Goal: Task Accomplishment & Management: Complete application form

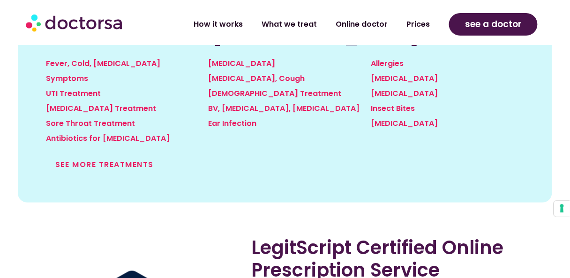
scroll to position [1125, 0]
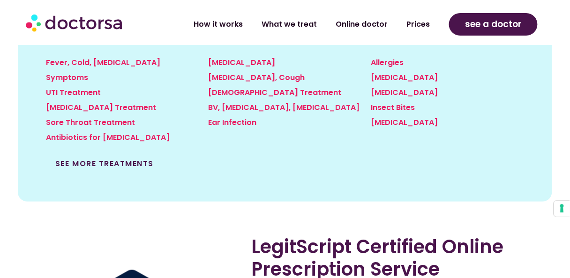
click at [113, 158] on link "See more treatments" at bounding box center [104, 163] width 98 height 11
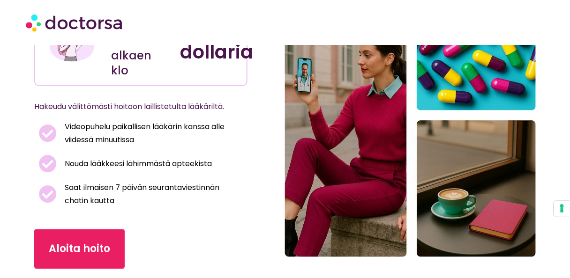
scroll to position [100, 0]
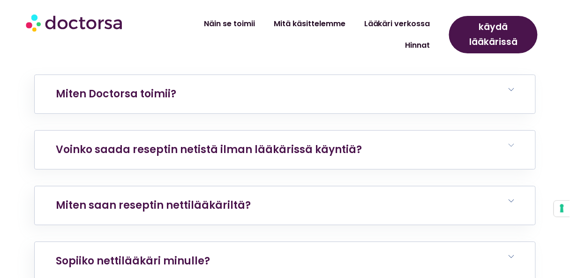
scroll to position [3338, 0]
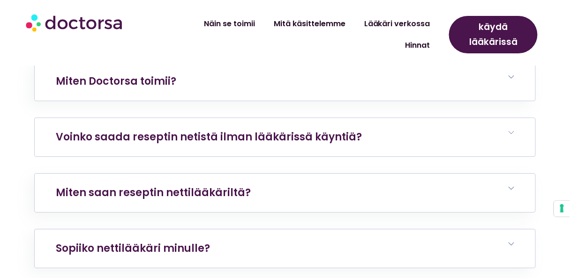
click at [515, 131] on h6 "Voinko saada reseptin netistä ilman lääkärissä käyntiä?" at bounding box center [285, 137] width 501 height 38
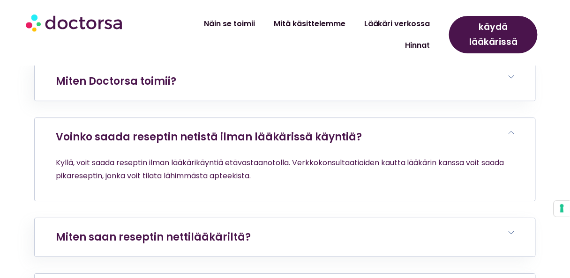
click at [515, 131] on h6 "Voinko saada reseptin netistä ilman lääkärissä käyntiä?" at bounding box center [285, 137] width 501 height 38
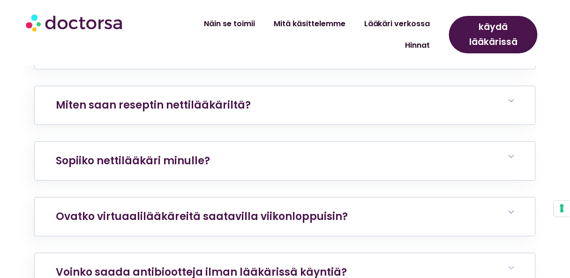
scroll to position [3413, 0]
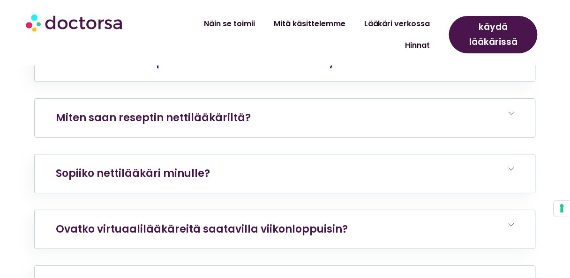
click at [511, 112] on icon at bounding box center [512, 114] width 6 height 6
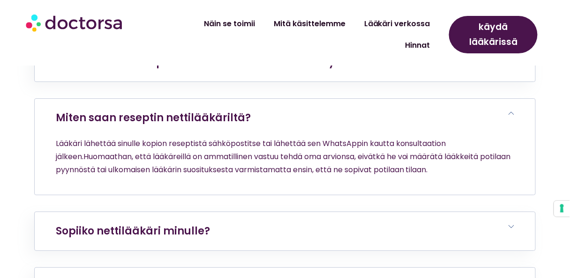
click at [510, 112] on icon at bounding box center [512, 114] width 6 height 6
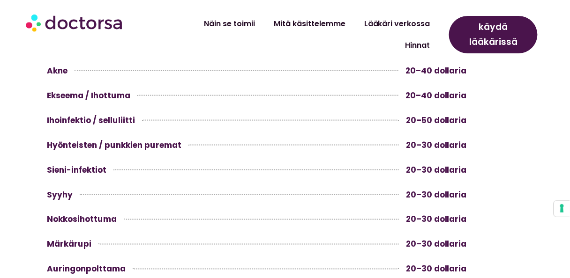
scroll to position [1088, 0]
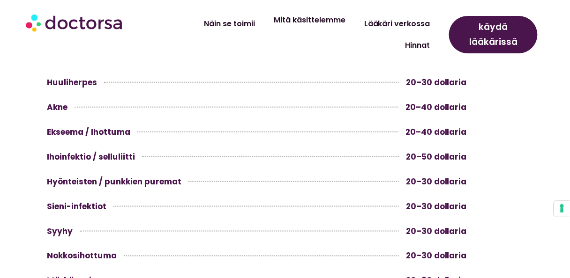
click at [274, 25] on font "Mitä käsittelemme" at bounding box center [310, 20] width 72 height 11
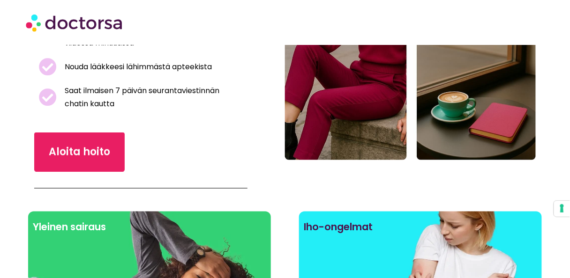
scroll to position [213, 0]
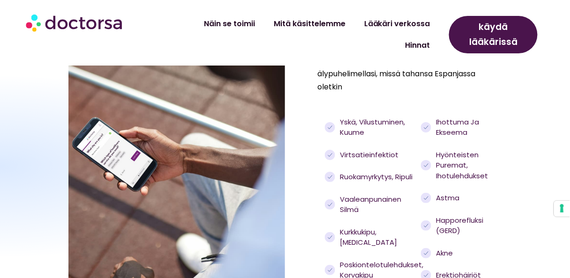
scroll to position [894, 0]
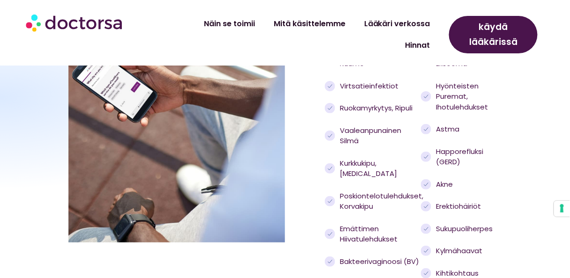
click at [427, 202] on circle at bounding box center [426, 207] width 10 height 10
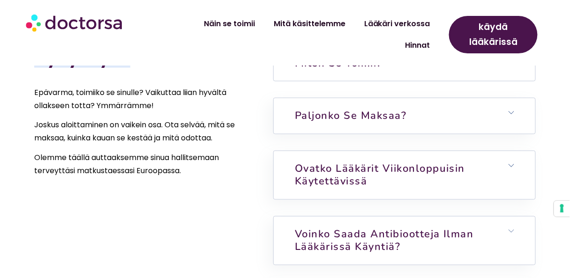
scroll to position [2132, 0]
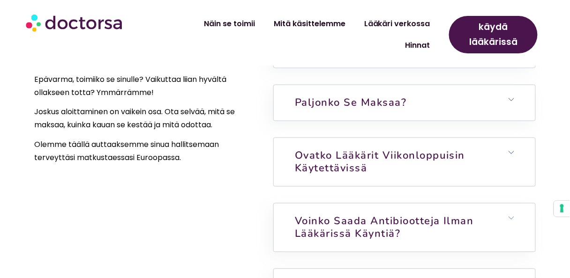
click at [512, 150] on icon at bounding box center [512, 153] width 6 height 6
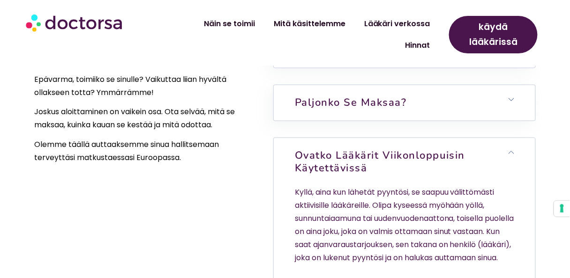
click at [512, 150] on icon at bounding box center [512, 153] width 6 height 6
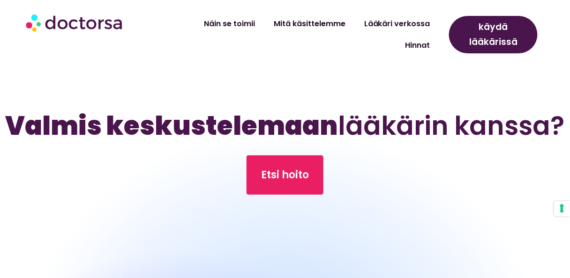
scroll to position [2769, 0]
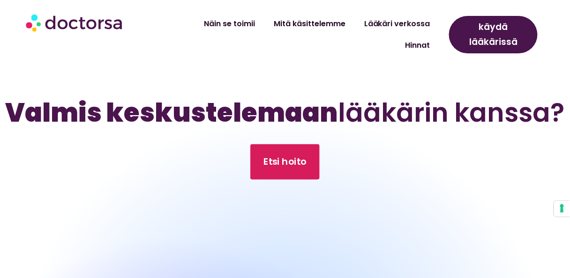
click at [282, 156] on font "Etsi hoito" at bounding box center [284, 162] width 43 height 13
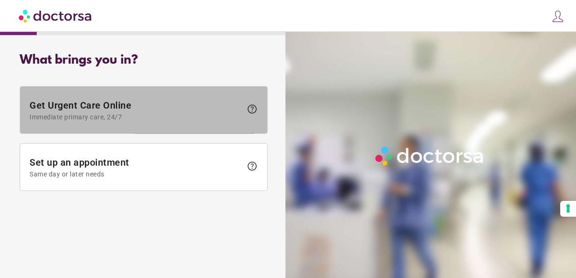
click at [152, 109] on span "Get Urgent Care Online Immediate primary care, 24/7" at bounding box center [136, 110] width 212 height 21
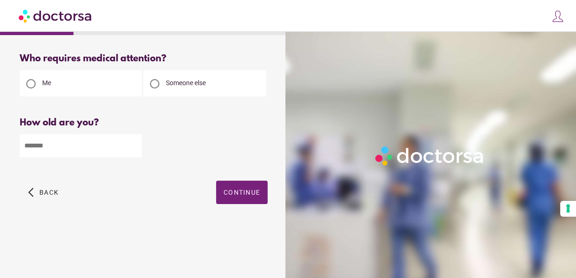
click at [46, 148] on input "number" at bounding box center [81, 146] width 122 height 23
type input "**"
click at [204, 150] on div "**" at bounding box center [144, 145] width 248 height 24
click at [242, 193] on span "Continue" at bounding box center [242, 193] width 37 height 8
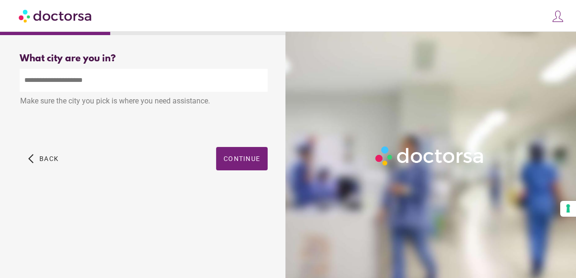
click at [83, 80] on input "text" at bounding box center [144, 80] width 248 height 23
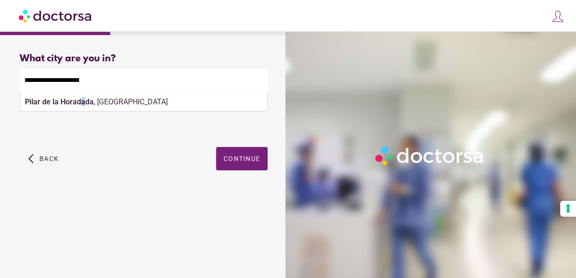
click at [83, 103] on strong "Pilar de la Horadada" at bounding box center [59, 102] width 69 height 9
type input "**********"
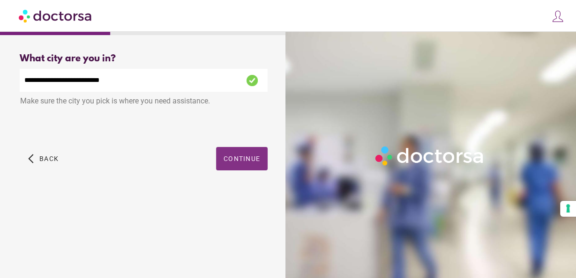
click at [239, 159] on span "Continue" at bounding box center [242, 159] width 37 height 8
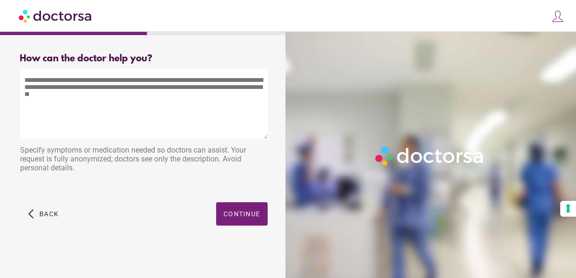
click at [26, 85] on textarea at bounding box center [144, 104] width 248 height 70
paste textarea "**********"
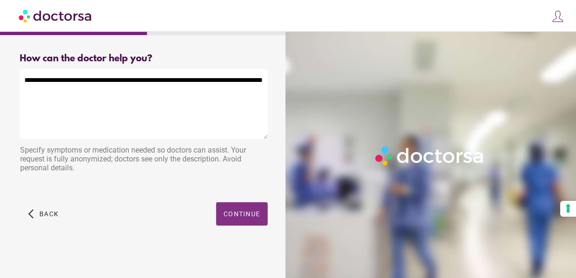
type textarea "**********"
click at [236, 214] on span "Continue" at bounding box center [242, 215] width 37 height 8
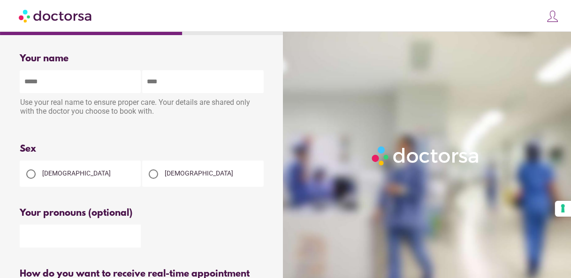
click at [42, 83] on input "text" at bounding box center [80, 81] width 121 height 23
type input "*****"
click at [153, 177] on div at bounding box center [153, 174] width 9 height 9
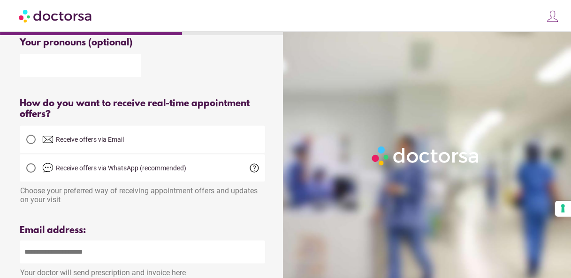
scroll to position [188, 0]
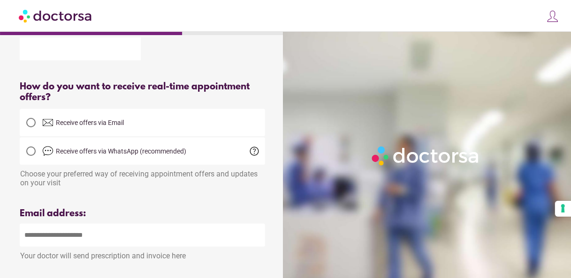
click at [254, 154] on span "help" at bounding box center [254, 151] width 11 height 11
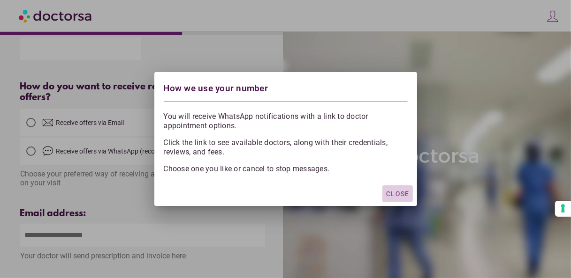
click at [394, 192] on span "Close" at bounding box center [397, 194] width 23 height 8
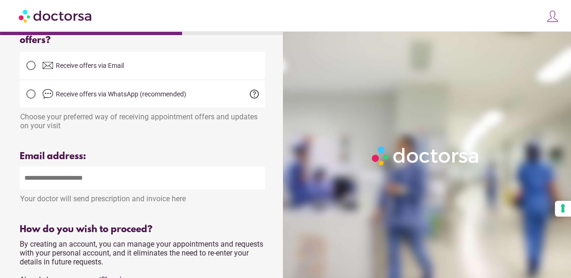
scroll to position [300, 0]
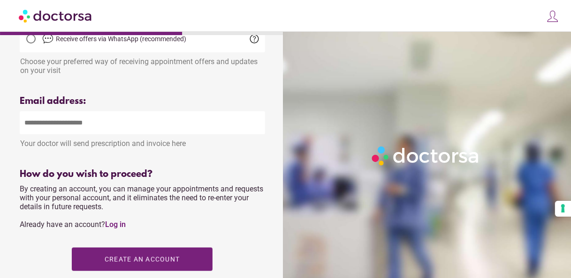
click at [51, 126] on input "email" at bounding box center [142, 123] width 245 height 23
type input "**********"
click at [241, 161] on div "Please enter a valid email address" at bounding box center [142, 156] width 245 height 12
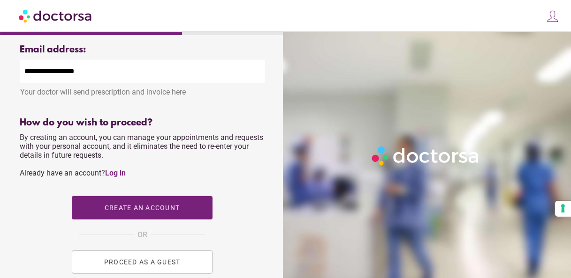
scroll to position [375, 0]
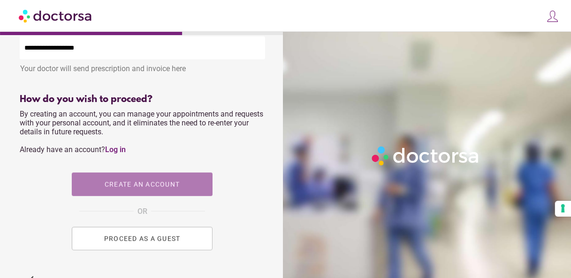
click at [137, 188] on span "Create an account" at bounding box center [142, 185] width 75 height 8
type input "**********"
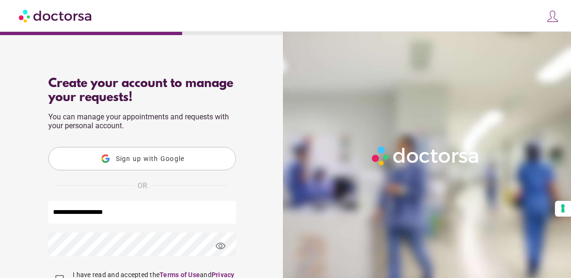
click at [137, 159] on span "Sign up with Google" at bounding box center [150, 159] width 69 height 8
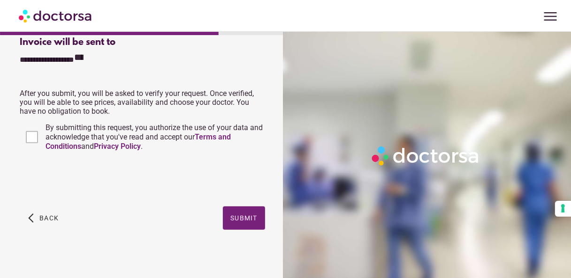
scroll to position [281, 0]
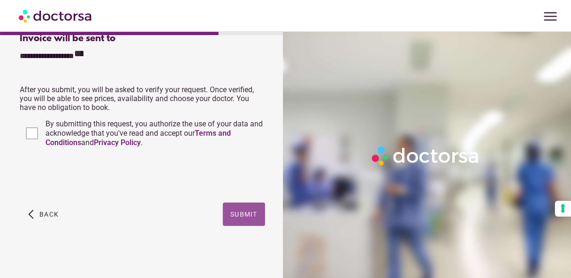
click at [244, 215] on span "Submit" at bounding box center [243, 215] width 27 height 8
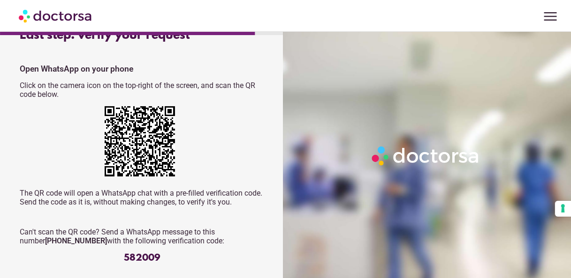
scroll to position [38, 0]
